Goal: Information Seeking & Learning: Find specific fact

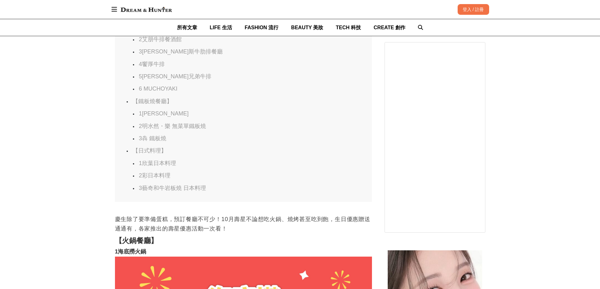
scroll to position [630, 0]
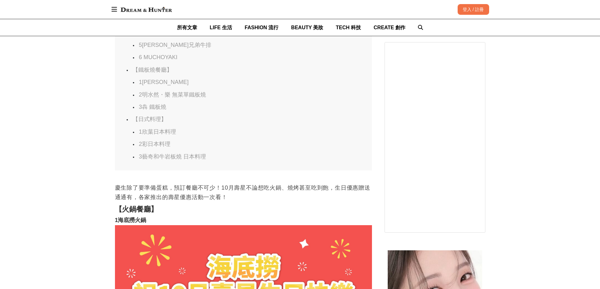
click at [170, 99] on ul "1夏慕尼 2明水然・樂 無菜單鐵板燒 3犇 鐵板燒" at bounding box center [243, 95] width 224 height 32
click at [167, 98] on link "2明水然・樂 無菜單鐵板燒" at bounding box center [172, 95] width 67 height 6
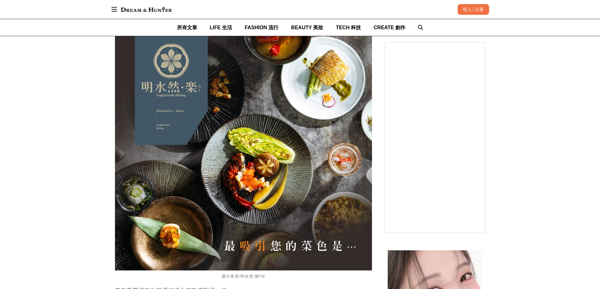
scroll to position [5960, 0]
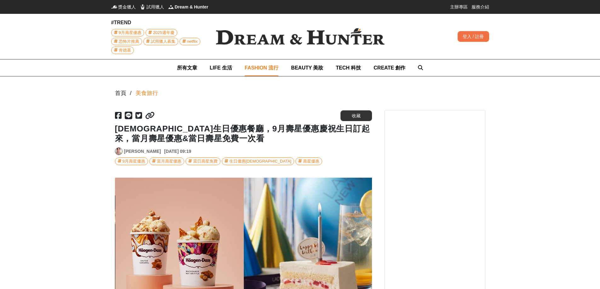
scroll to position [0, 1285]
click at [289, 141] on h1 "2025生日優惠餐廳，9月壽星優惠慶祝生日訂起來，當月壽星優惠&當日壽星免費一次看" at bounding box center [243, 134] width 257 height 20
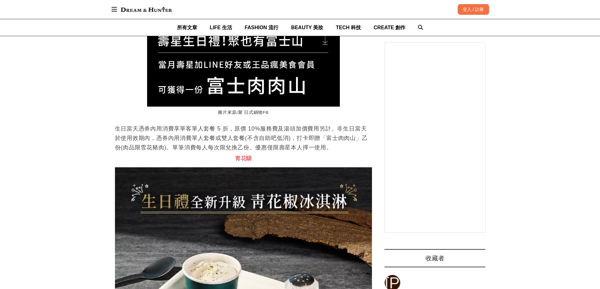
scroll to position [0, 257]
